Goal: Check status: Check status

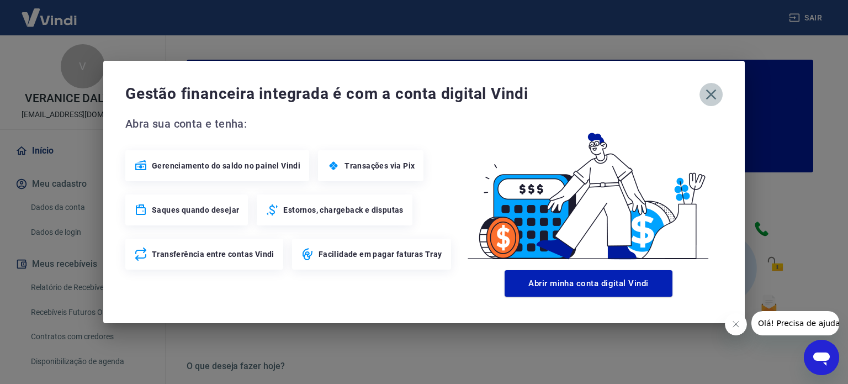
click at [709, 100] on icon "button" at bounding box center [711, 95] width 18 height 18
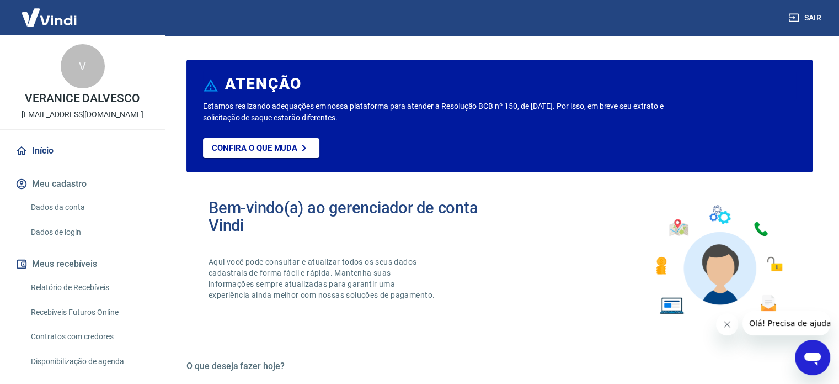
click at [102, 289] on link "Relatório de Recebíveis" at bounding box center [88, 287] width 125 height 23
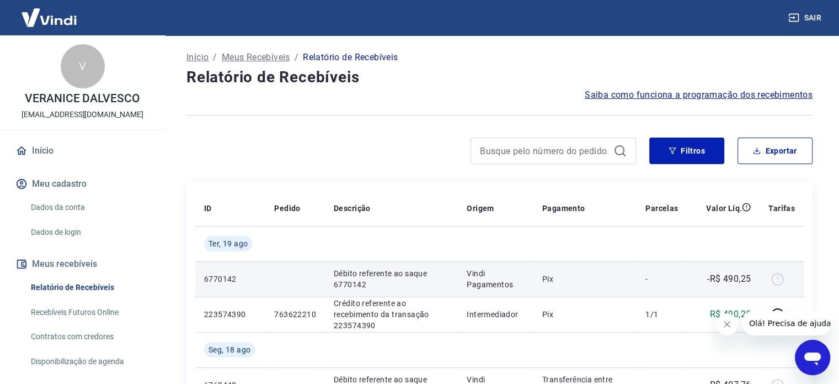
click at [348, 285] on p "Débito referente ao saque 6770142" at bounding box center [391, 279] width 115 height 22
click at [244, 285] on td "6770142" at bounding box center [230, 278] width 70 height 35
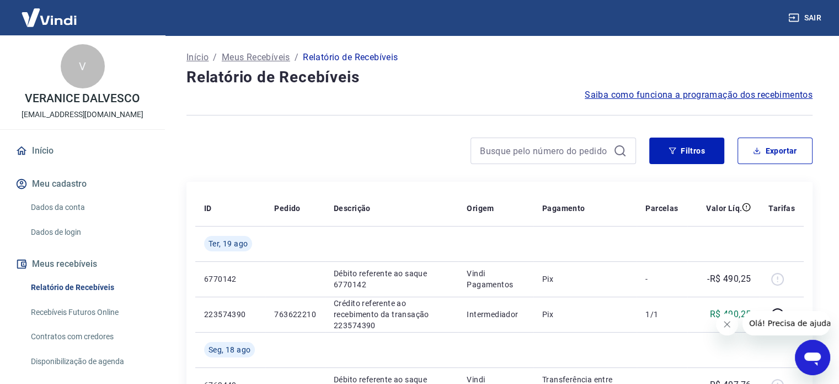
click at [89, 304] on link "Recebíveis Futuros Online" at bounding box center [88, 312] width 125 height 23
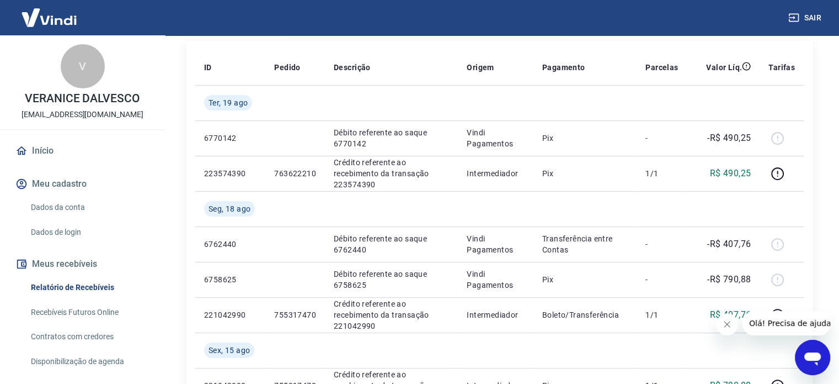
scroll to position [166, 0]
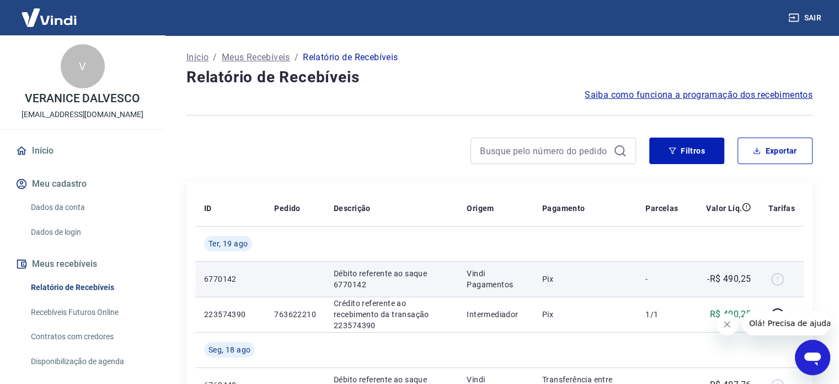
click at [360, 280] on p "Débito referente ao saque 6770142" at bounding box center [391, 279] width 115 height 22
click at [220, 275] on p "6770142" at bounding box center [230, 278] width 52 height 11
click at [702, 280] on div "-R$ 490,25" at bounding box center [723, 278] width 55 height 13
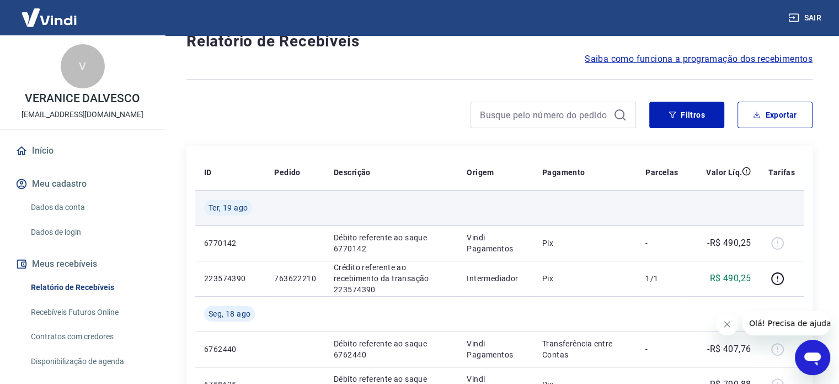
scroll to position [55, 0]
